Goal: Information Seeking & Learning: Learn about a topic

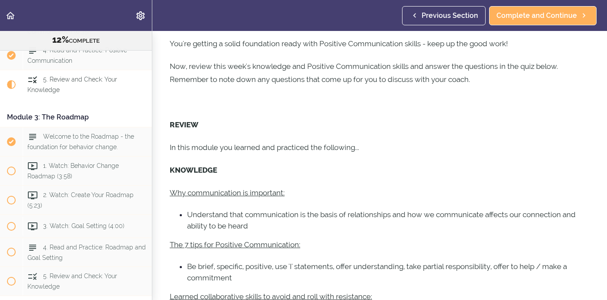
scroll to position [61, 0]
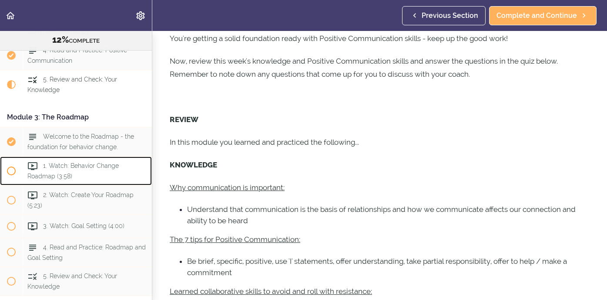
click at [42, 166] on div "1. Watch: Behavior Change Roadmap (3:58)" at bounding box center [87, 170] width 129 height 29
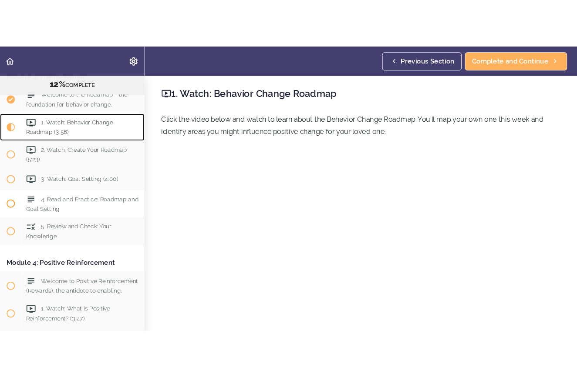
scroll to position [470, 0]
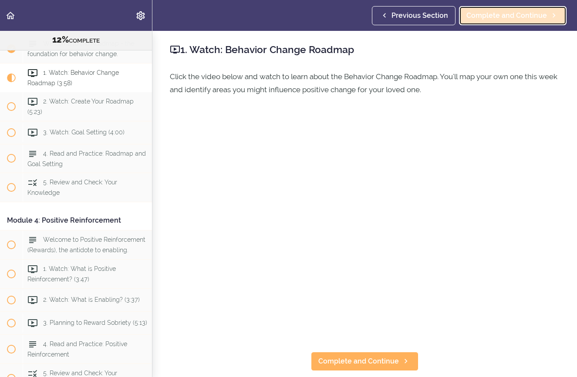
click at [521, 17] on span "Complete and Continue" at bounding box center [506, 15] width 81 height 10
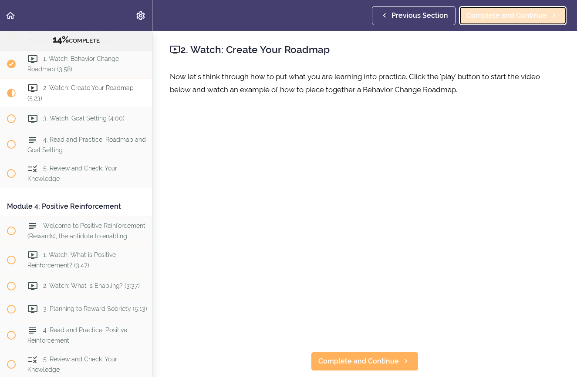
scroll to position [499, 0]
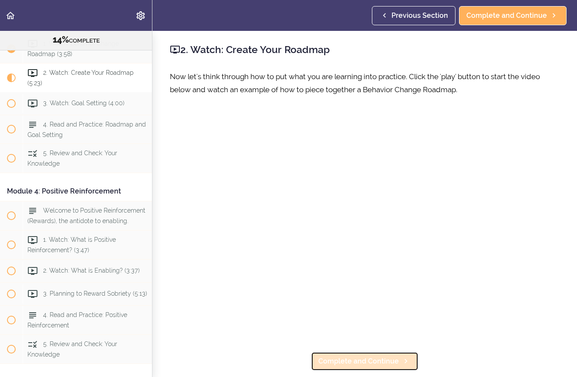
click at [354, 299] on span "Complete and Continue" at bounding box center [358, 362] width 81 height 10
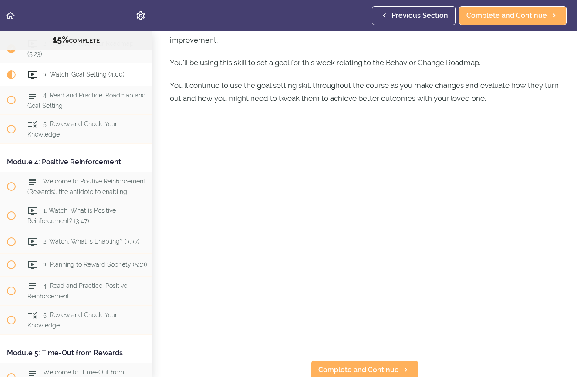
scroll to position [52, 0]
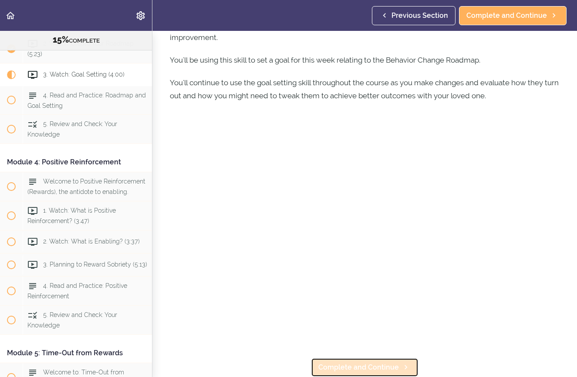
click at [374, 299] on span "Complete and Continue" at bounding box center [358, 368] width 81 height 10
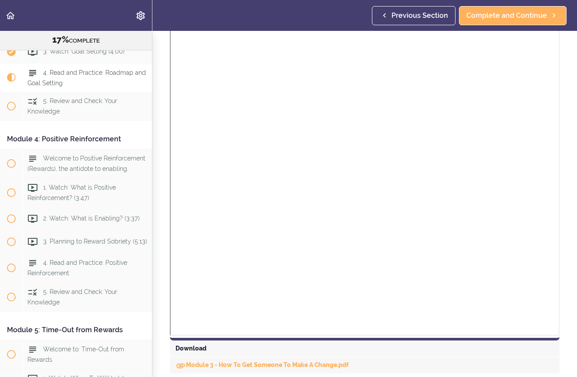
scroll to position [485, 0]
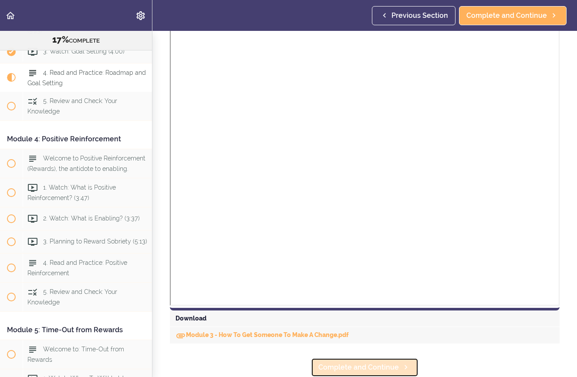
click at [377, 299] on span "Complete and Continue" at bounding box center [358, 368] width 81 height 10
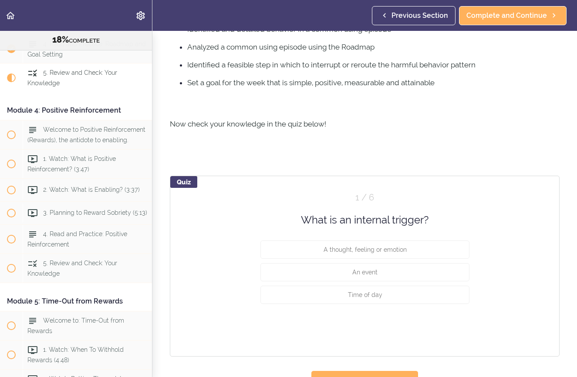
scroll to position [338, 0]
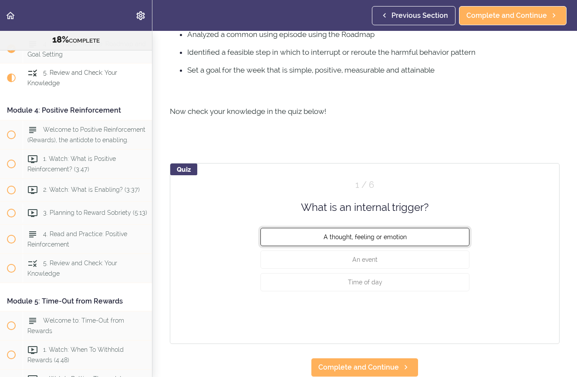
click at [400, 239] on span "A thought, feeling or emotion" at bounding box center [364, 237] width 83 height 7
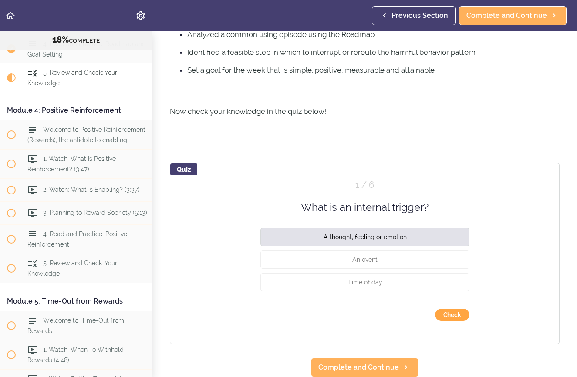
click at [447, 299] on button "Check" at bounding box center [452, 315] width 34 height 12
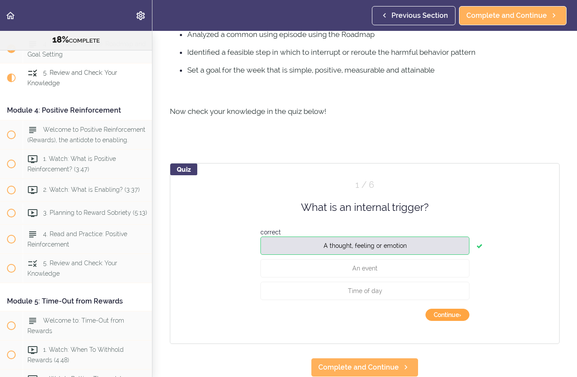
click at [452, 299] on button "Continue ›" at bounding box center [447, 315] width 44 height 12
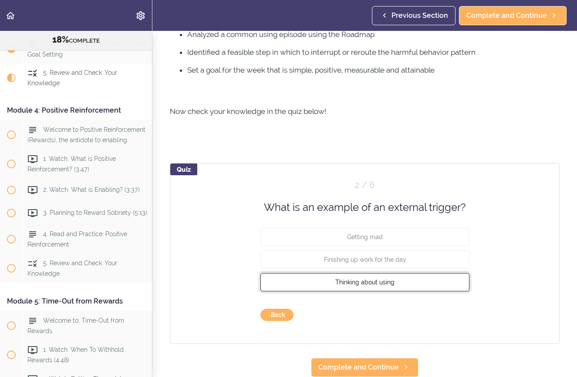
click at [388, 284] on span "Thinking about using" at bounding box center [364, 282] width 59 height 7
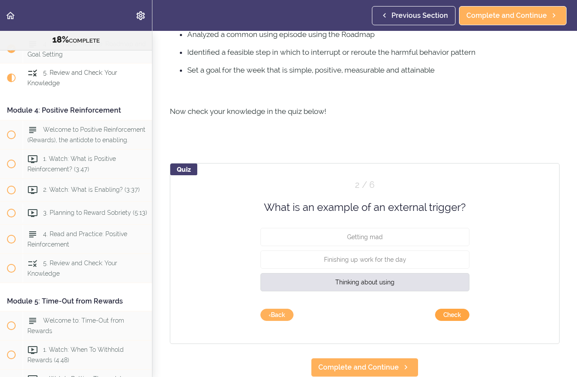
click at [458, 299] on button "Check" at bounding box center [452, 315] width 34 height 12
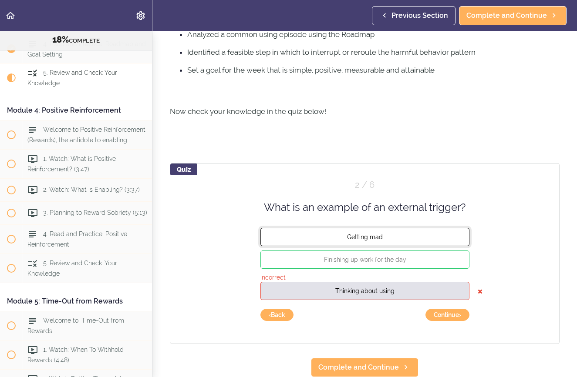
click at [379, 234] on span "Getting mad" at bounding box center [365, 237] width 36 height 7
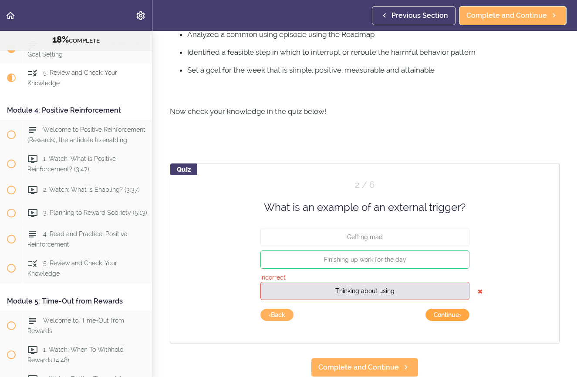
click at [445, 299] on button "Continue ›" at bounding box center [447, 315] width 44 height 12
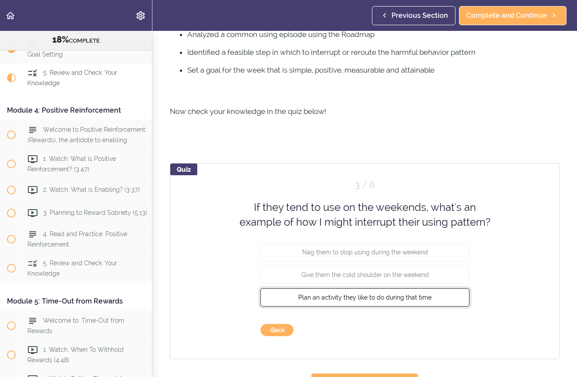
click at [434, 298] on button "Plan an activity they like to do during that time" at bounding box center [364, 297] width 209 height 18
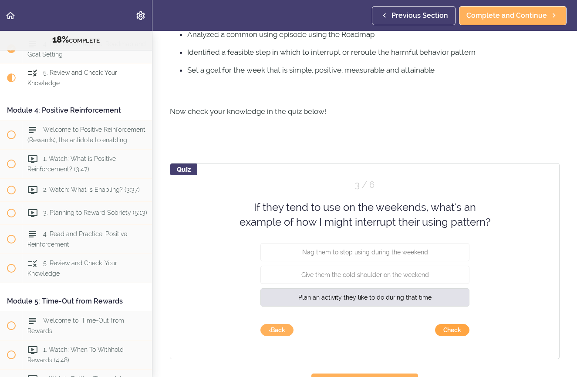
click at [459, 299] on button "Check" at bounding box center [452, 330] width 34 height 12
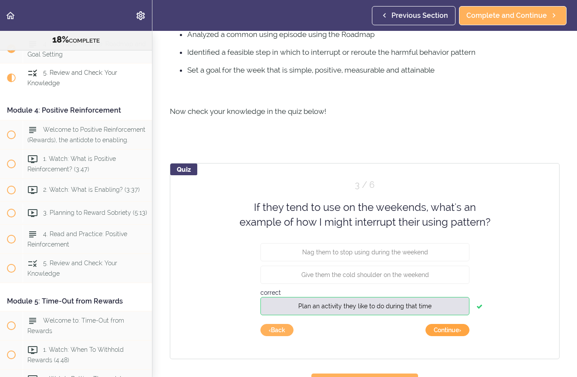
click at [455, 299] on button "Continue ›" at bounding box center [447, 330] width 44 height 12
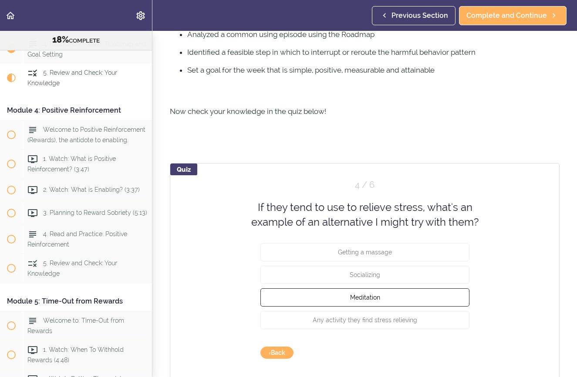
scroll to position [376, 0]
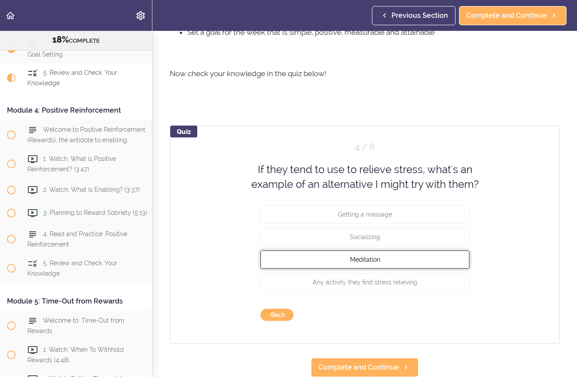
click at [367, 264] on button "Meditation" at bounding box center [364, 259] width 209 height 18
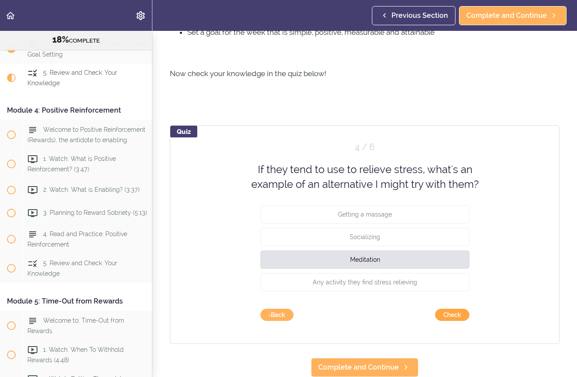
click at [452, 299] on button "Check" at bounding box center [452, 315] width 34 height 12
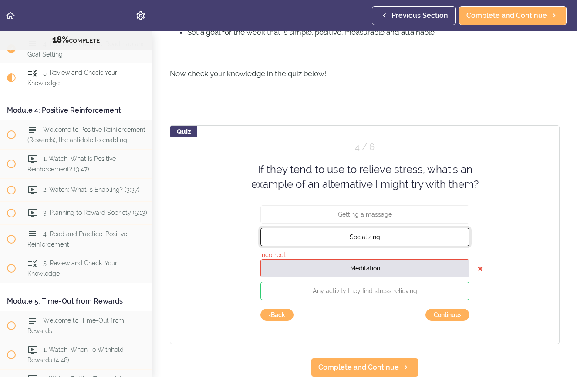
click at [409, 234] on button "Socializing" at bounding box center [364, 237] width 209 height 18
click at [436, 242] on button "Socializing" at bounding box center [364, 237] width 209 height 18
click at [389, 238] on button "Socializing" at bounding box center [364, 237] width 209 height 18
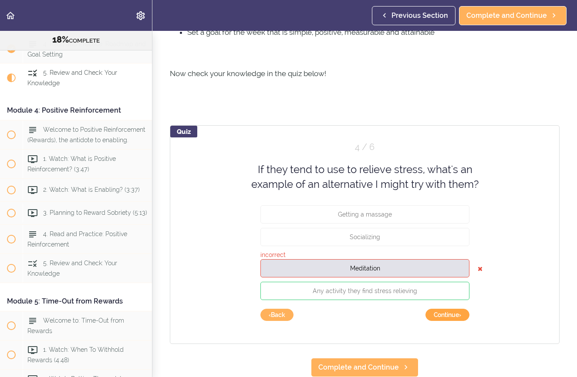
click at [458, 299] on button "Continue ›" at bounding box center [447, 315] width 44 height 12
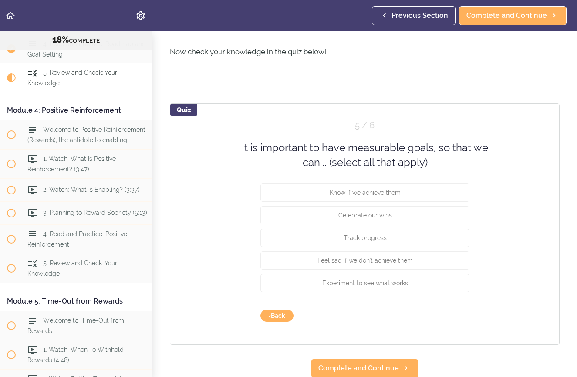
scroll to position [398, 0]
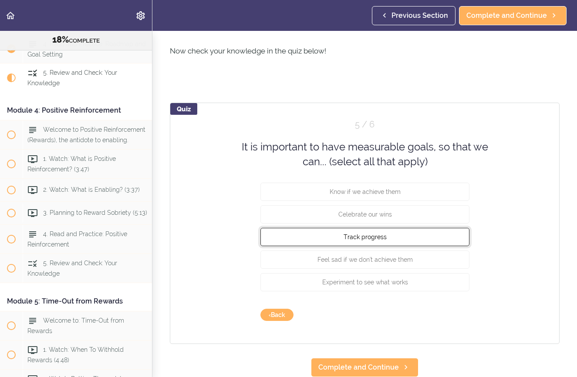
click at [406, 242] on button "Track progress" at bounding box center [364, 237] width 209 height 18
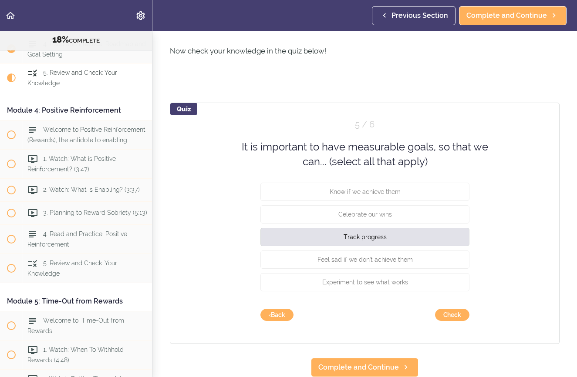
click at [447, 299] on div "Quiz 5 / 6 It is important to have measurable goals, so that we can... (select …" at bounding box center [365, 224] width 390 height 242
click at [451, 299] on button "Check" at bounding box center [452, 315] width 34 height 12
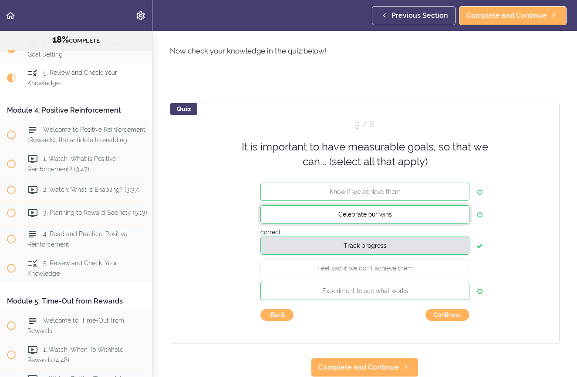
click at [426, 208] on button "Celebrate our wins" at bounding box center [364, 214] width 209 height 18
click at [447, 299] on button "Continue ›" at bounding box center [447, 315] width 44 height 12
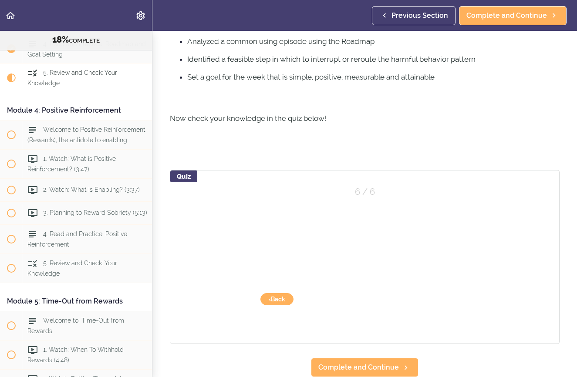
scroll to position [331, 0]
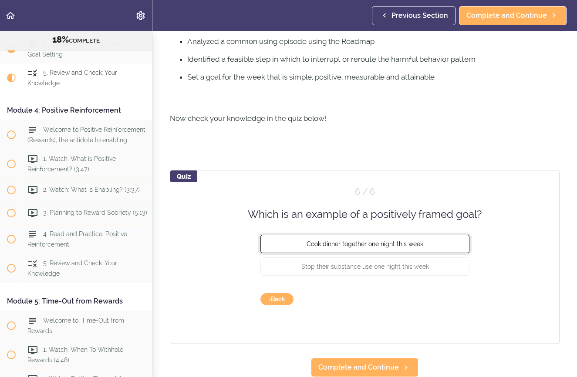
click at [430, 245] on button "Cook dinner together one night this week" at bounding box center [364, 244] width 209 height 18
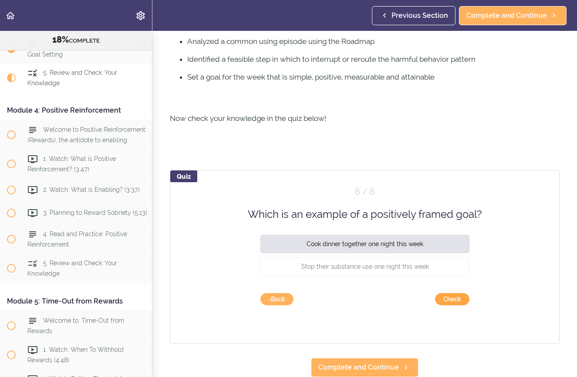
click at [455, 299] on button "Check" at bounding box center [452, 299] width 34 height 12
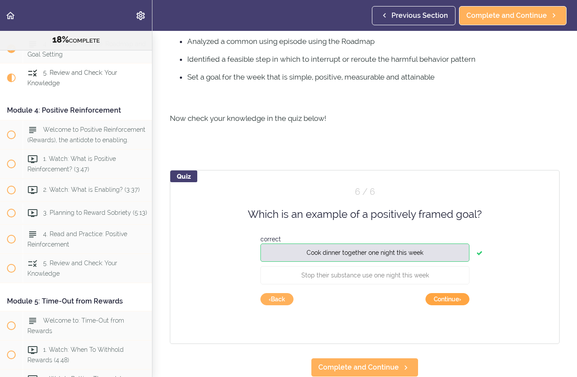
click at [454, 295] on button "Continue ›" at bounding box center [447, 299] width 44 height 12
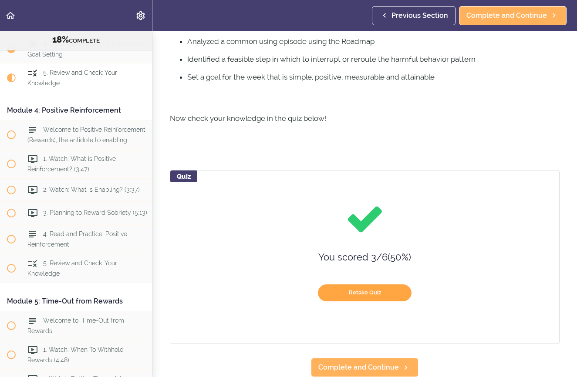
click at [379, 292] on button "Retake Quiz" at bounding box center [365, 293] width 94 height 17
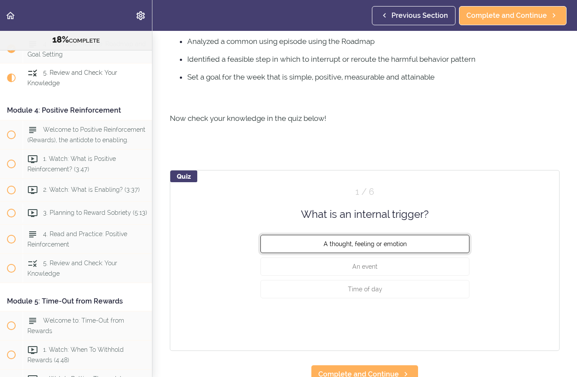
click at [416, 246] on button "A thought, feeling or emotion" at bounding box center [364, 244] width 209 height 18
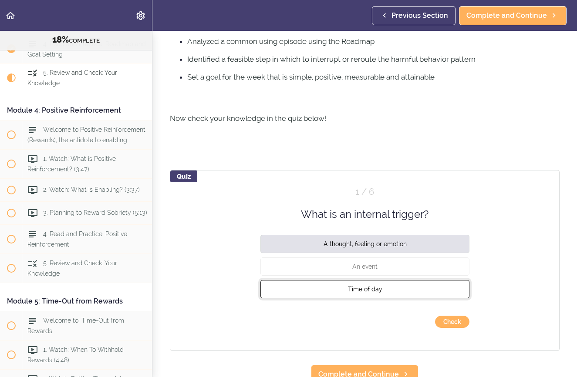
click at [394, 289] on button "Time of day" at bounding box center [364, 289] width 209 height 18
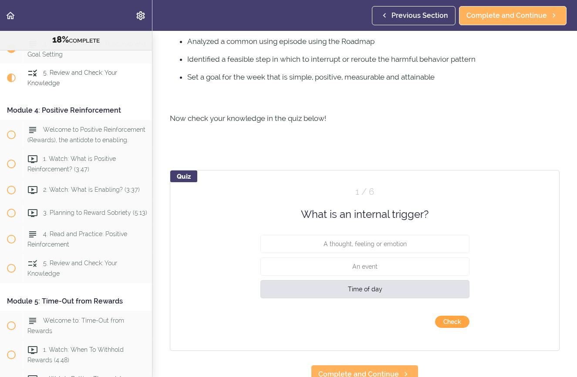
click at [453, 299] on button "Check" at bounding box center [452, 322] width 34 height 12
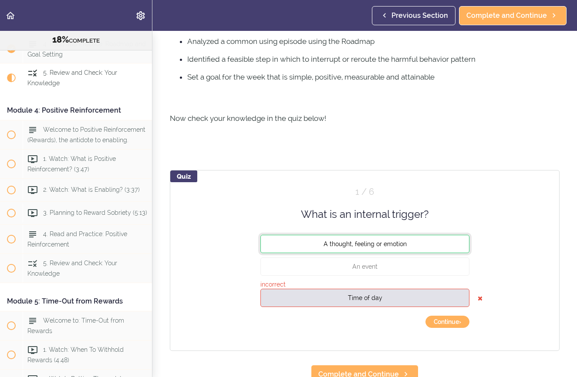
click at [441, 247] on button "A thought, feeling or emotion" at bounding box center [364, 244] width 209 height 18
click at [442, 299] on button "Continue ›" at bounding box center [447, 322] width 44 height 12
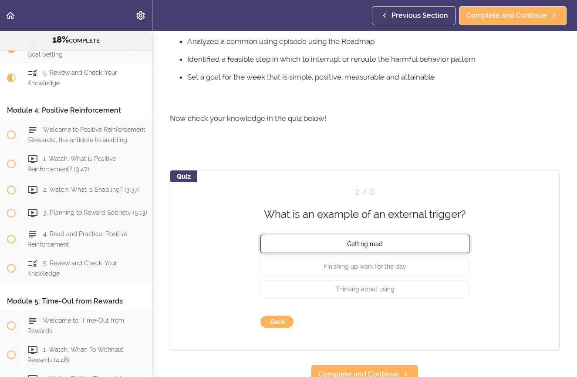
click at [419, 249] on button "Getting mad" at bounding box center [364, 244] width 209 height 18
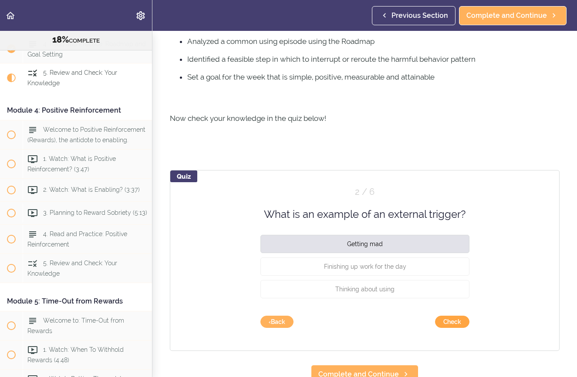
click at [454, 299] on button "Check" at bounding box center [452, 322] width 34 height 12
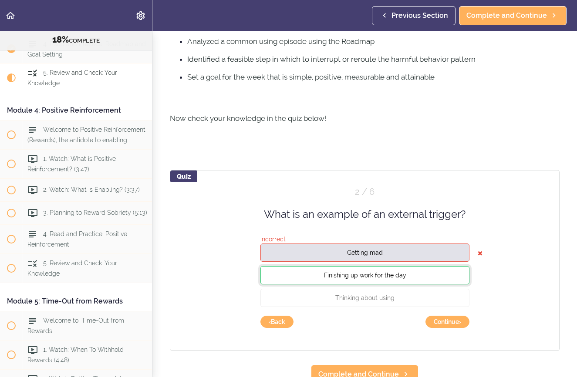
click at [418, 276] on button "Finishing up work for the day" at bounding box center [364, 275] width 209 height 18
click at [445, 299] on button "Continue ›" at bounding box center [447, 322] width 44 height 12
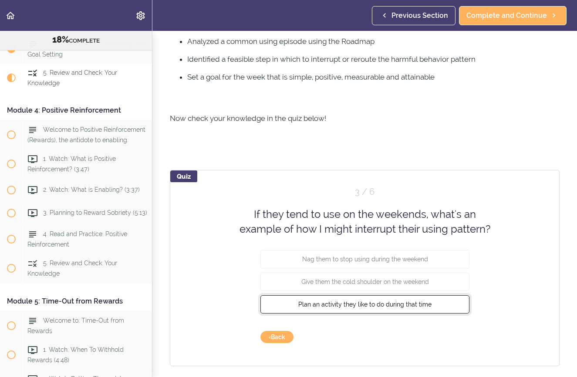
click at [444, 299] on button "Plan an activity they like to do during that time" at bounding box center [364, 304] width 209 height 18
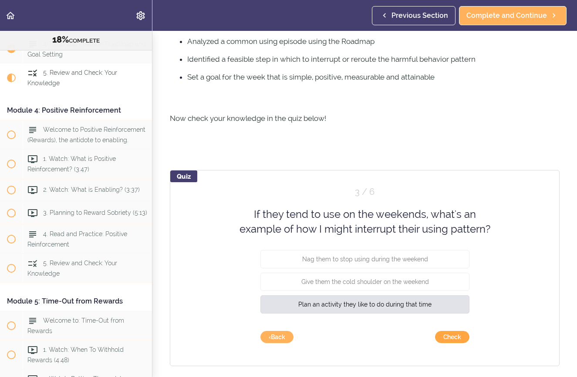
click at [456, 299] on button "Check" at bounding box center [452, 337] width 34 height 12
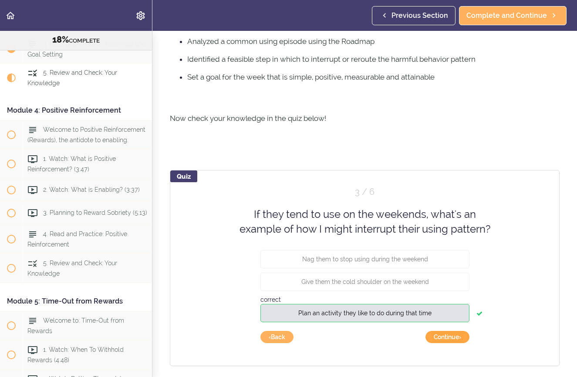
click at [452, 299] on button "Continue ›" at bounding box center [447, 337] width 44 height 12
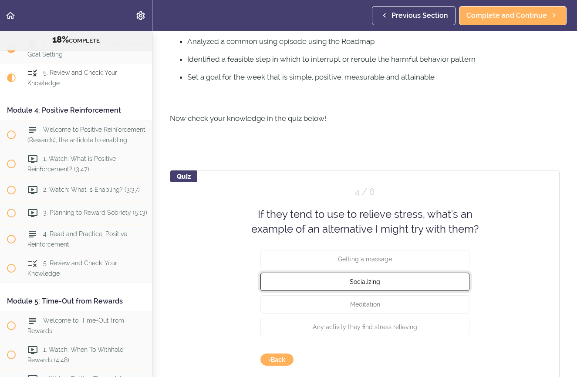
click at [451, 278] on button "Socializing" at bounding box center [364, 282] width 209 height 18
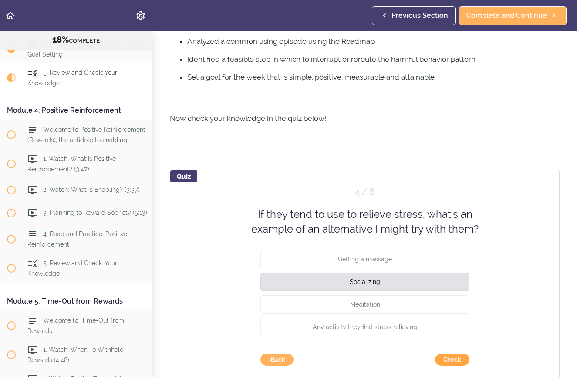
click at [448, 299] on button "Check" at bounding box center [452, 360] width 34 height 12
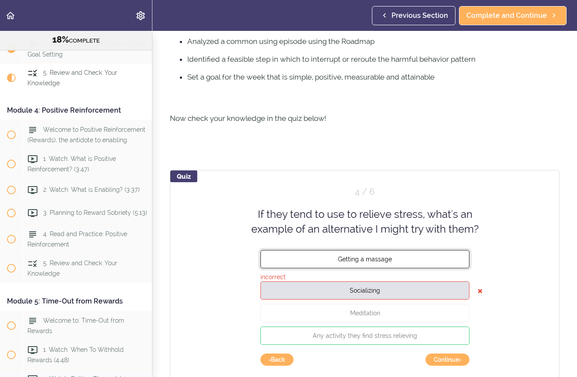
click at [401, 259] on button "Getting a massage" at bounding box center [364, 259] width 209 height 18
click at [381, 261] on span "Getting a massage" at bounding box center [365, 259] width 54 height 7
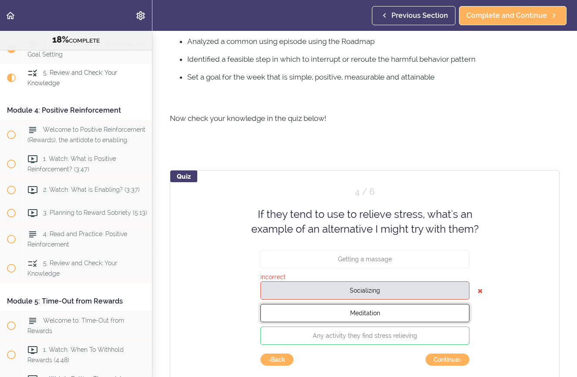
click at [389, 299] on button "Meditation" at bounding box center [364, 313] width 209 height 18
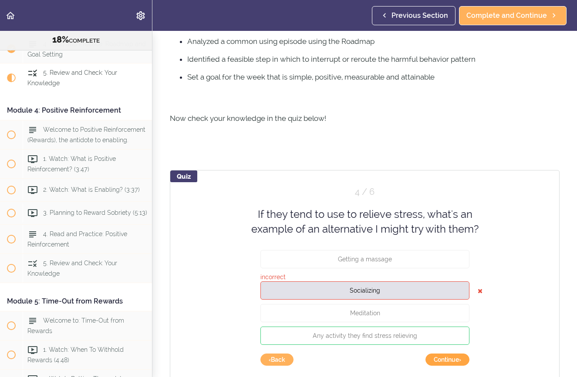
click at [446, 299] on button "Continue ›" at bounding box center [447, 360] width 44 height 12
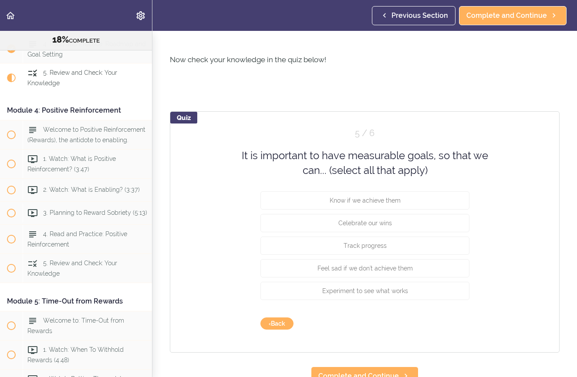
scroll to position [398, 0]
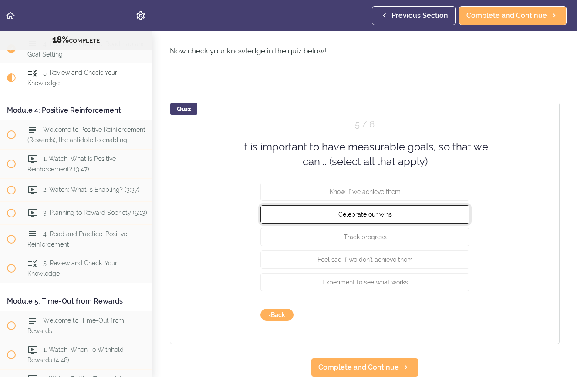
click at [401, 220] on button "Celebrate our wins" at bounding box center [364, 214] width 209 height 18
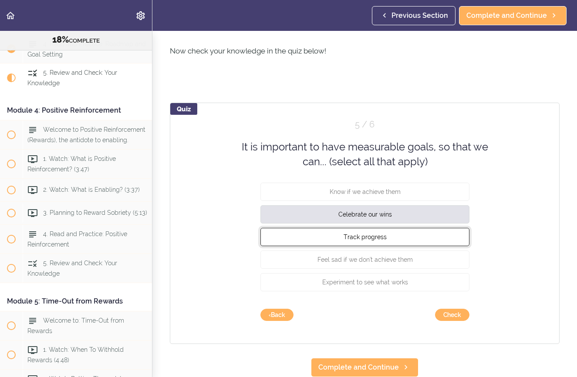
click at [410, 237] on button "Track progress" at bounding box center [364, 237] width 209 height 18
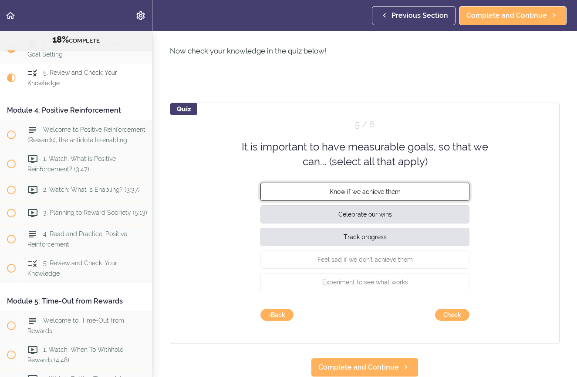
click at [427, 198] on button "Know if we achieve them" at bounding box center [364, 191] width 209 height 18
click at [459, 299] on button "Check" at bounding box center [452, 315] width 34 height 12
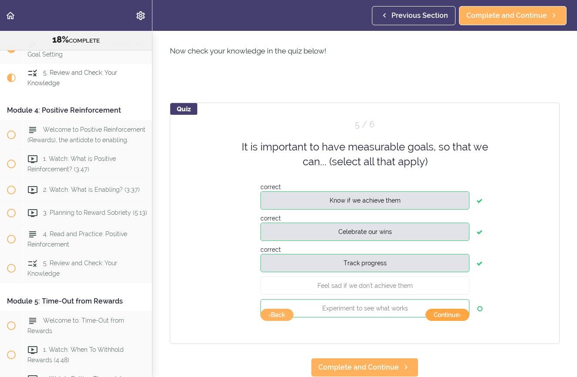
click at [452, 299] on button "Continue ›" at bounding box center [447, 315] width 44 height 12
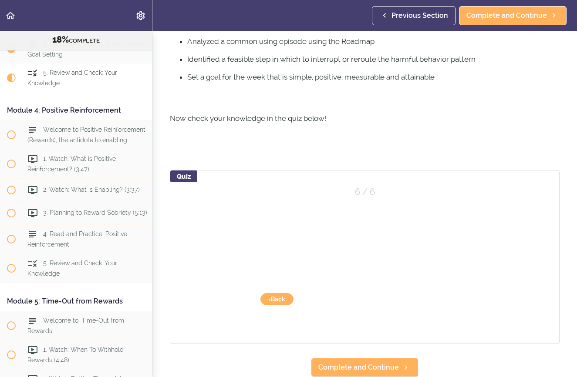
scroll to position [331, 0]
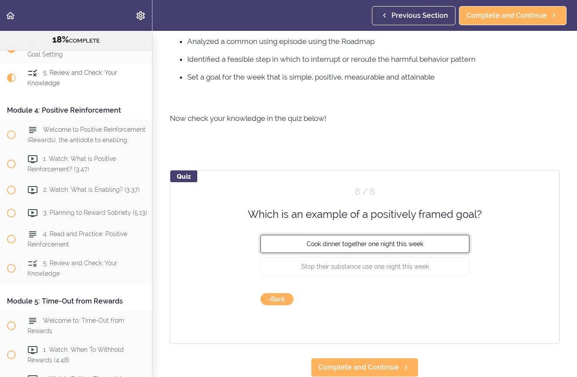
click at [289, 245] on button "Cook dinner together one night this week" at bounding box center [364, 244] width 209 height 18
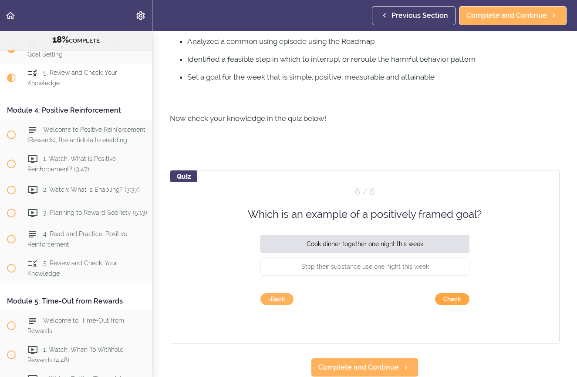
click at [450, 299] on button "Check" at bounding box center [452, 299] width 34 height 12
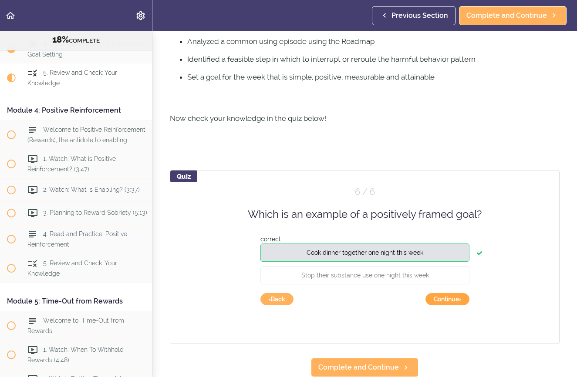
click at [450, 299] on button "Continue ›" at bounding box center [447, 299] width 44 height 12
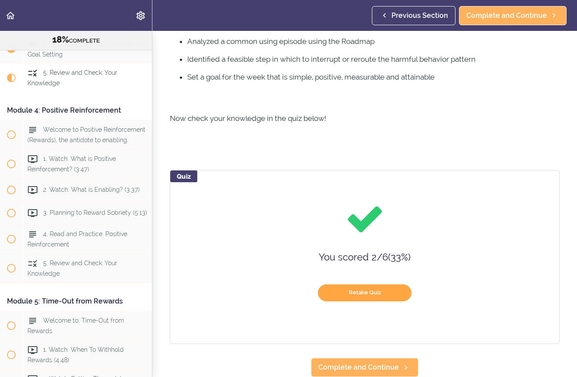
click at [376, 292] on button "Retake Quiz" at bounding box center [365, 293] width 94 height 17
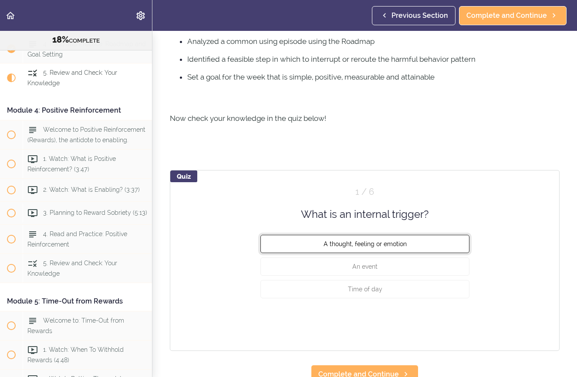
click at [415, 239] on button "A thought, feeling or emotion" at bounding box center [364, 244] width 209 height 18
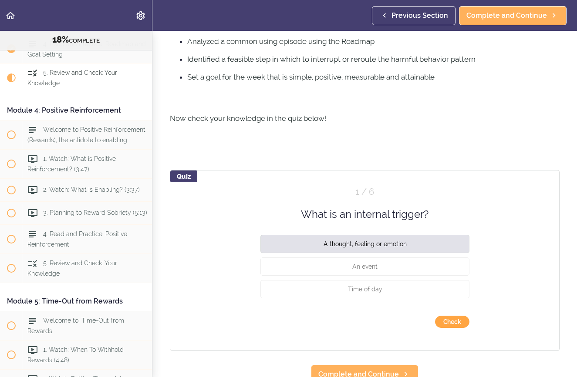
click at [444, 299] on button "Check" at bounding box center [452, 322] width 34 height 12
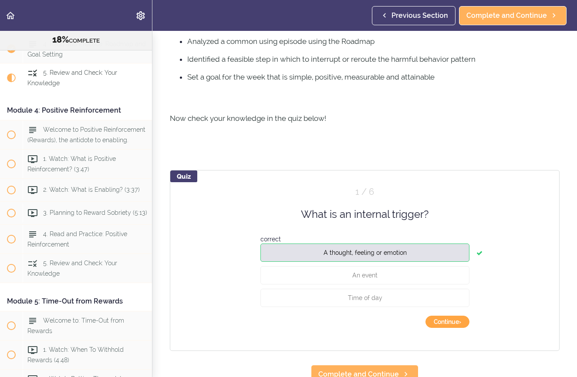
click at [447, 299] on button "Continue ›" at bounding box center [447, 322] width 44 height 12
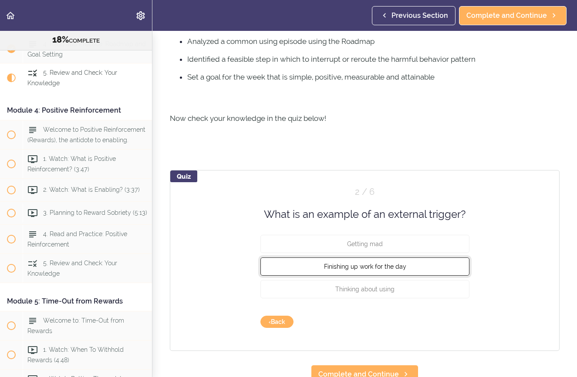
click at [432, 264] on button "Finishing up work for the day" at bounding box center [364, 267] width 209 height 18
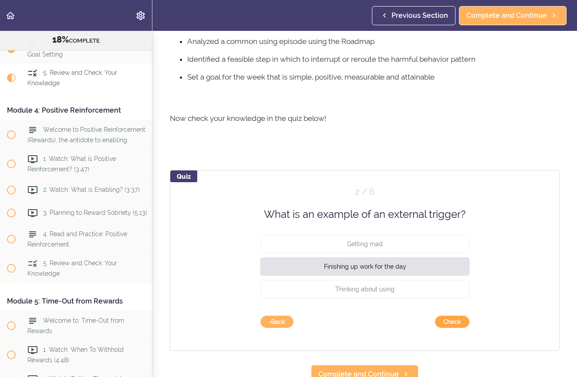
click at [460, 299] on button "Check" at bounding box center [452, 322] width 34 height 12
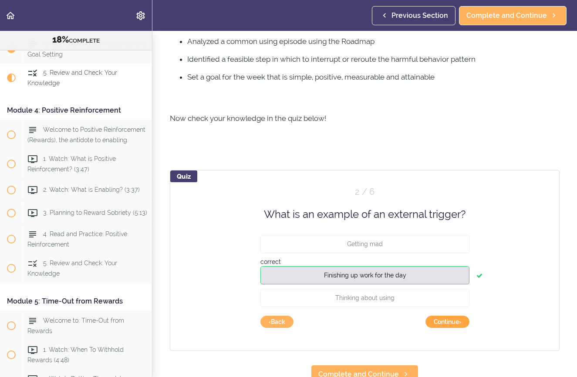
click at [460, 299] on button "Continue ›" at bounding box center [447, 322] width 44 height 12
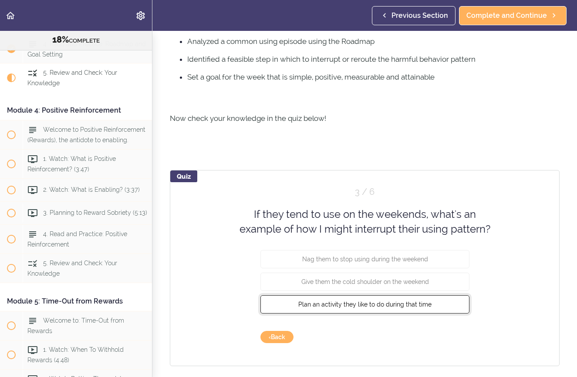
click at [445, 299] on button "Plan an activity they like to do during that time" at bounding box center [364, 304] width 209 height 18
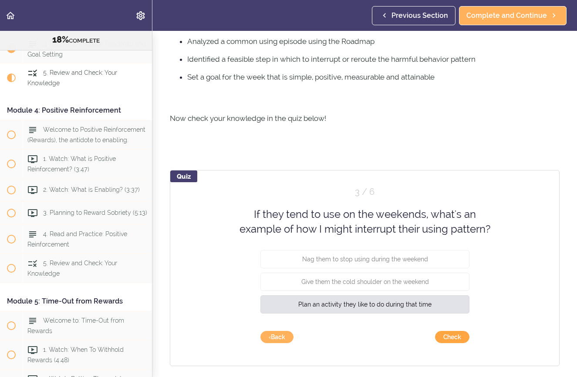
click at [454, 299] on button "Check" at bounding box center [452, 337] width 34 height 12
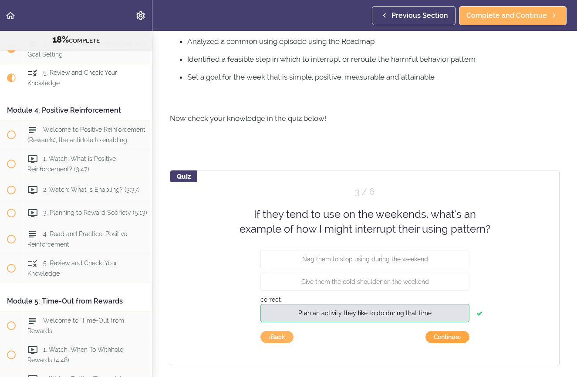
click at [454, 299] on button "Continue ›" at bounding box center [447, 337] width 44 height 12
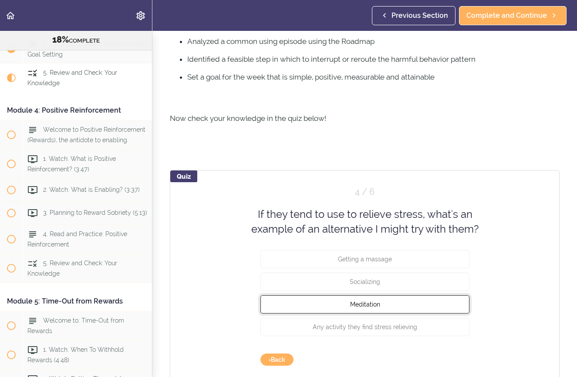
click at [436, 299] on button "Meditation" at bounding box center [364, 304] width 209 height 18
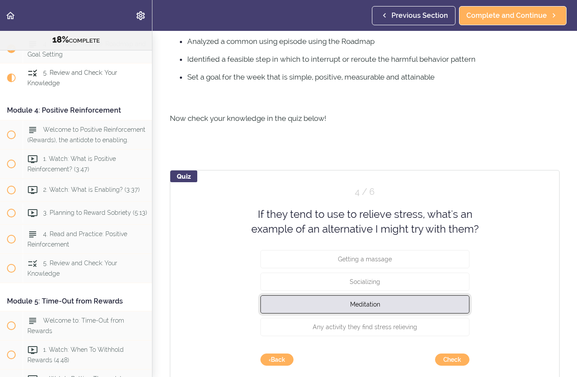
scroll to position [376, 0]
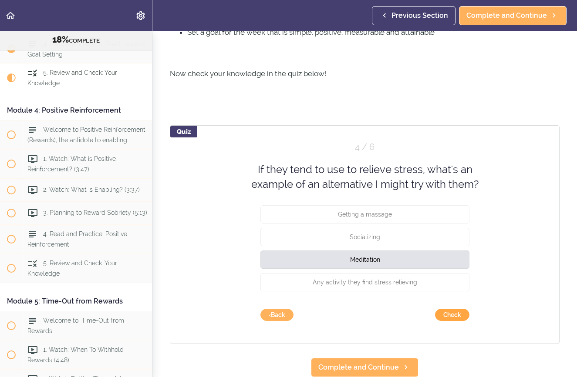
click at [446, 299] on button "Check" at bounding box center [452, 315] width 34 height 12
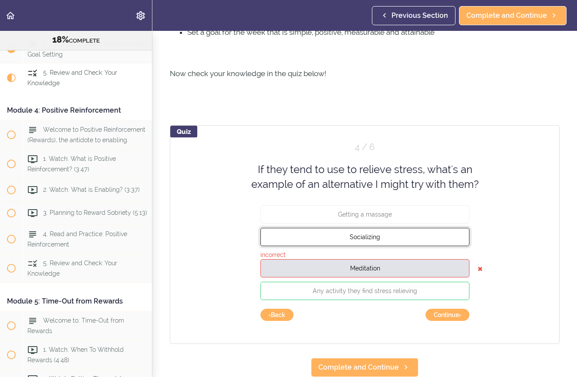
click at [401, 236] on button "Socializing" at bounding box center [364, 237] width 209 height 18
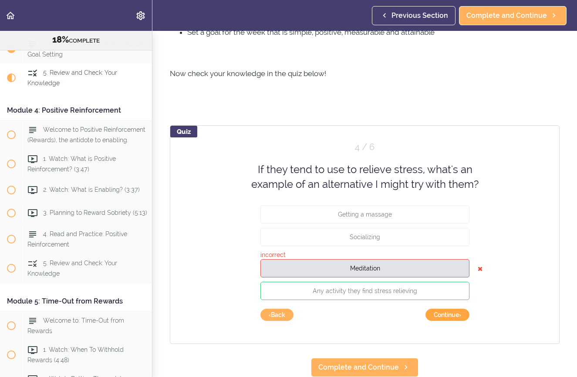
click at [440, 299] on button "Continue ›" at bounding box center [447, 315] width 44 height 12
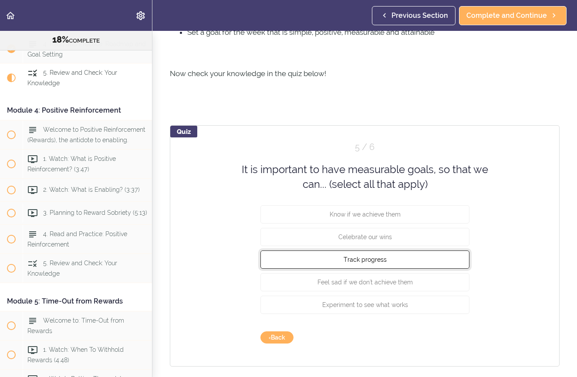
click at [400, 261] on button "Track progress" at bounding box center [364, 259] width 209 height 18
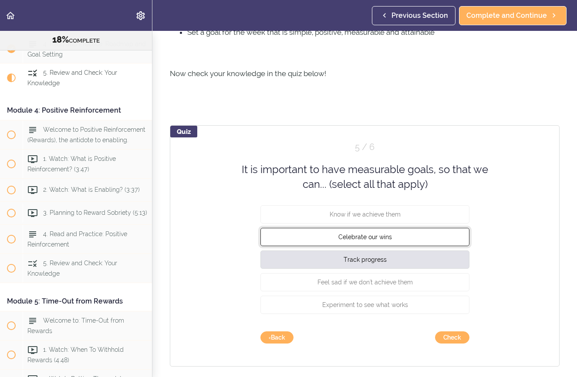
click at [404, 240] on button "Celebrate our wins" at bounding box center [364, 237] width 209 height 18
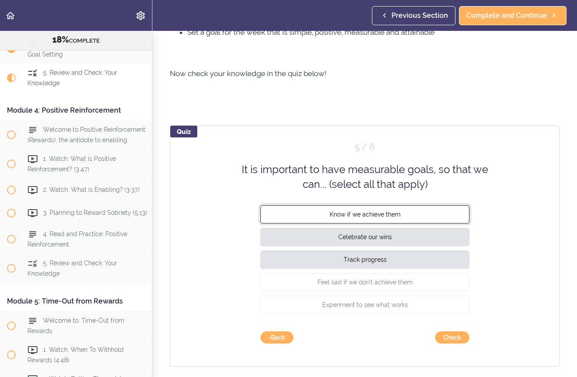
click at [410, 219] on button "Know if we achieve them" at bounding box center [364, 214] width 209 height 18
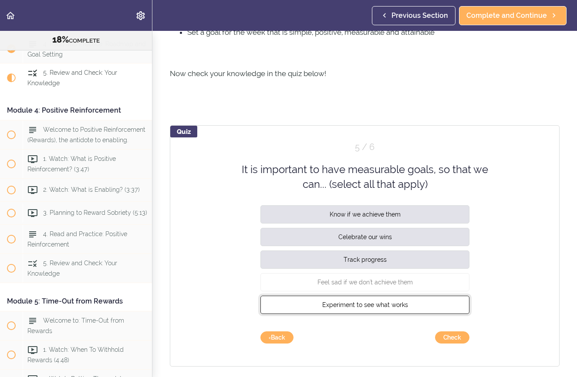
click at [413, 299] on button "Experiment to see what works" at bounding box center [364, 305] width 209 height 18
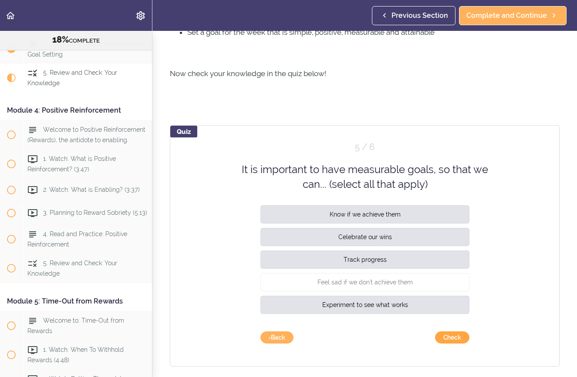
click at [452, 299] on button "Check" at bounding box center [452, 338] width 34 height 12
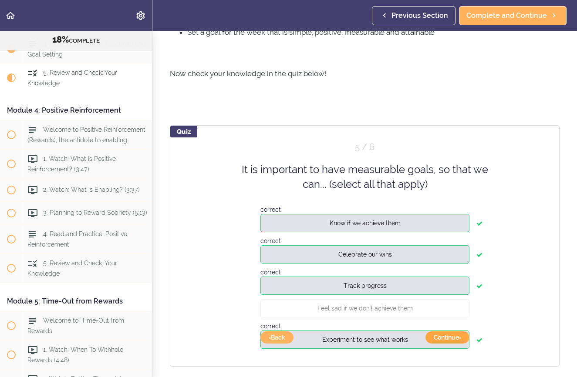
click at [452, 299] on button "Continue ›" at bounding box center [447, 338] width 44 height 12
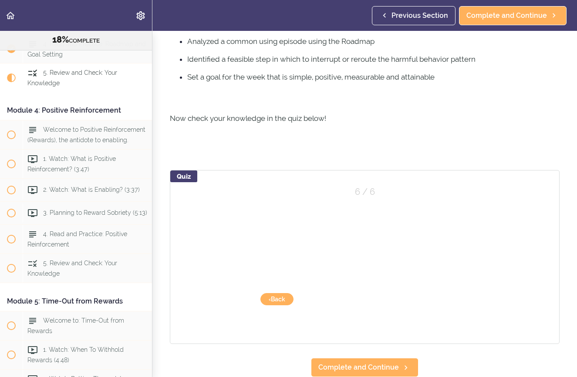
scroll to position [331, 0]
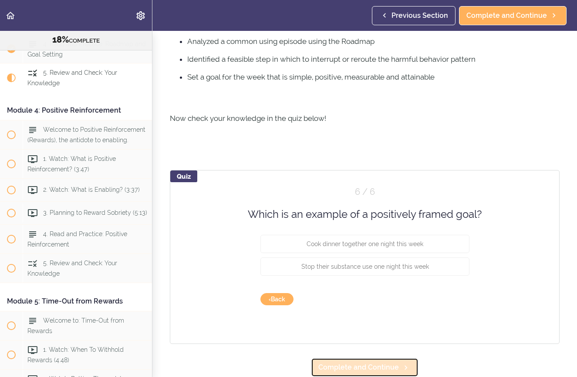
click at [383, 299] on span "Complete and Continue" at bounding box center [358, 368] width 81 height 10
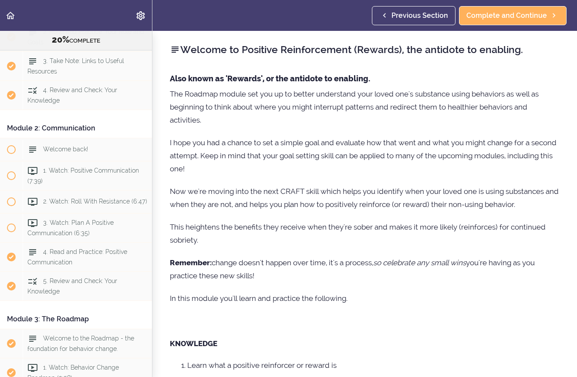
scroll to position [170, 0]
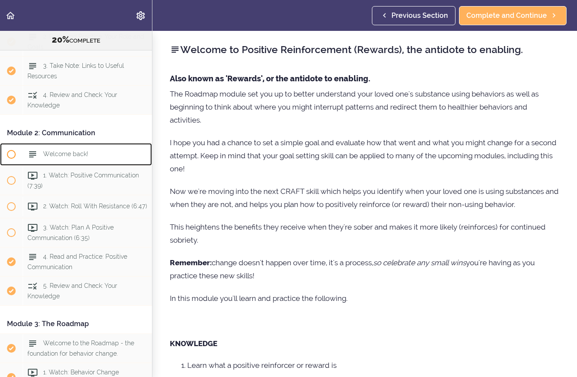
click at [12, 153] on span at bounding box center [11, 154] width 9 height 9
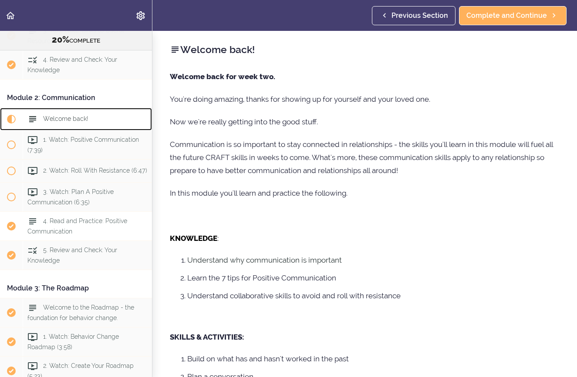
scroll to position [249, 0]
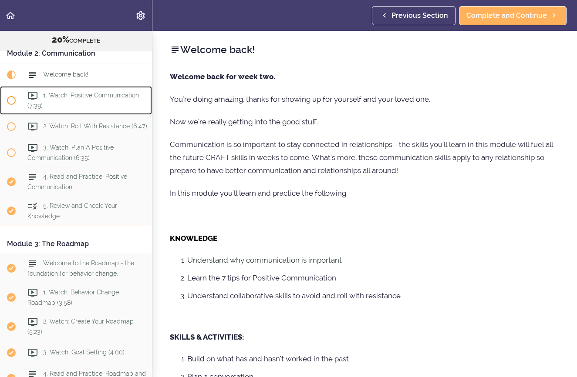
click at [11, 98] on span at bounding box center [11, 100] width 9 height 9
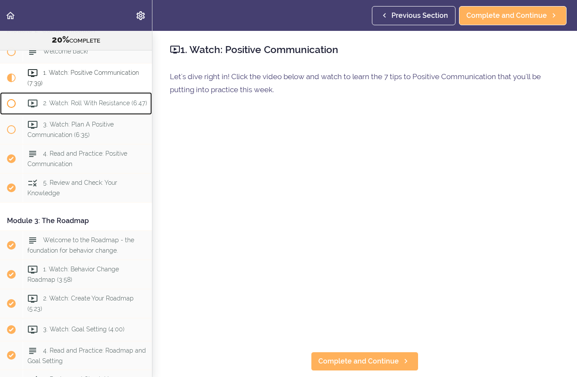
click at [12, 99] on span at bounding box center [11, 103] width 9 height 9
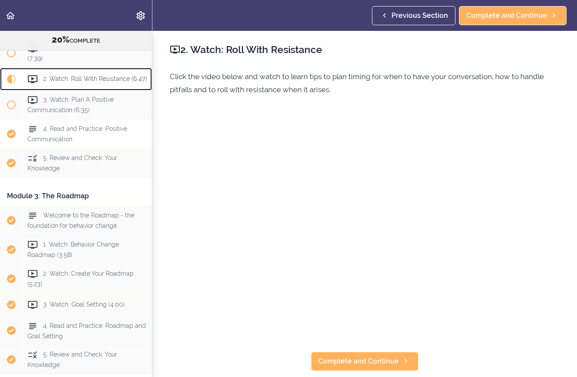
scroll to position [302, 0]
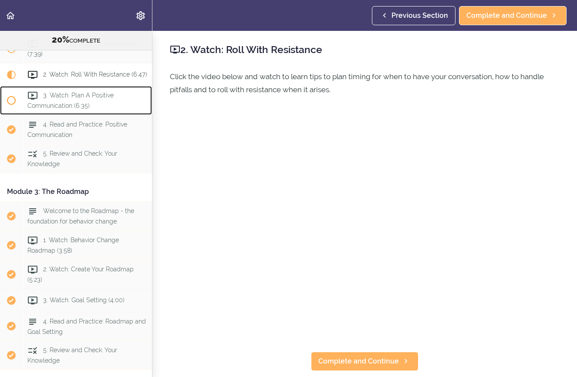
click at [13, 99] on span at bounding box center [11, 100] width 9 height 9
